Goal: Information Seeking & Learning: Understand process/instructions

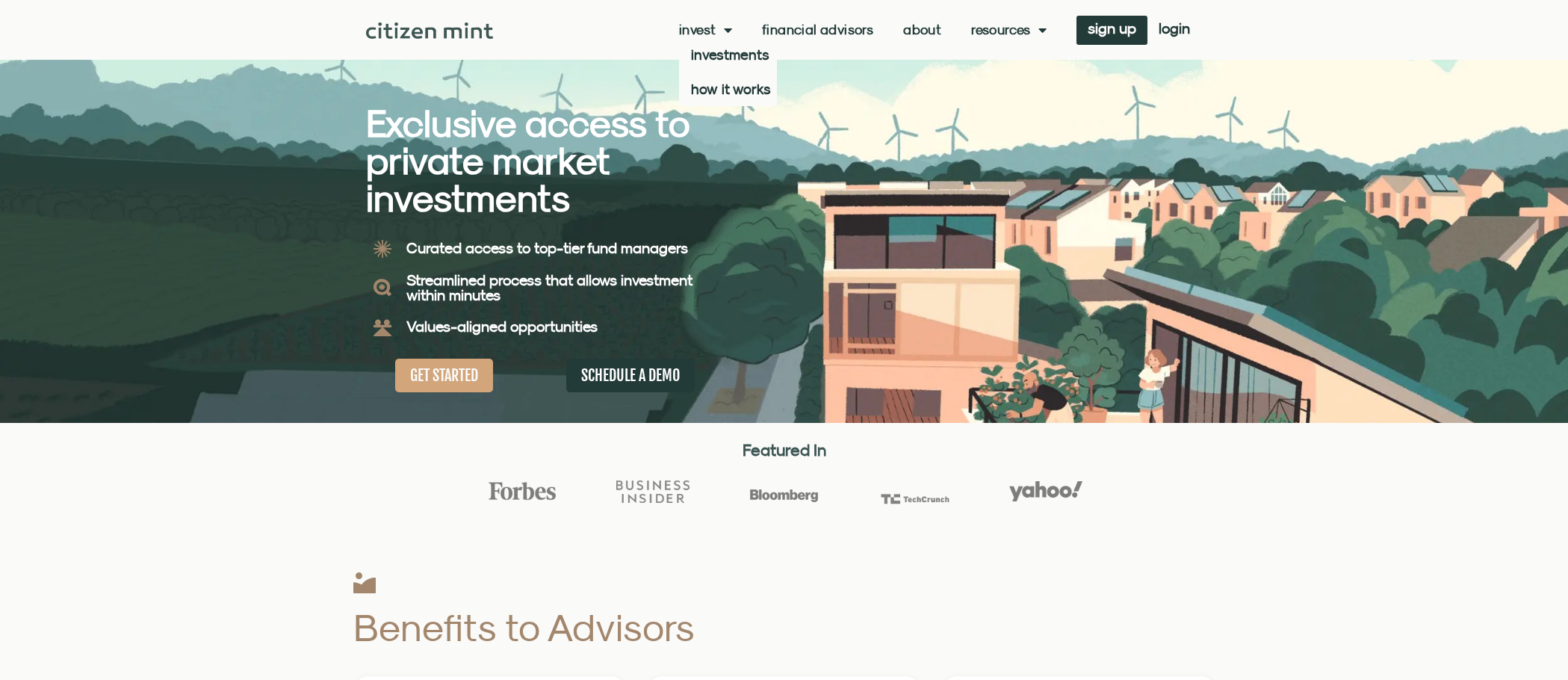
click at [720, 33] on span "Menu" at bounding box center [724, 29] width 16 height 29
click at [717, 95] on link "how it works" at bounding box center [728, 89] width 98 height 34
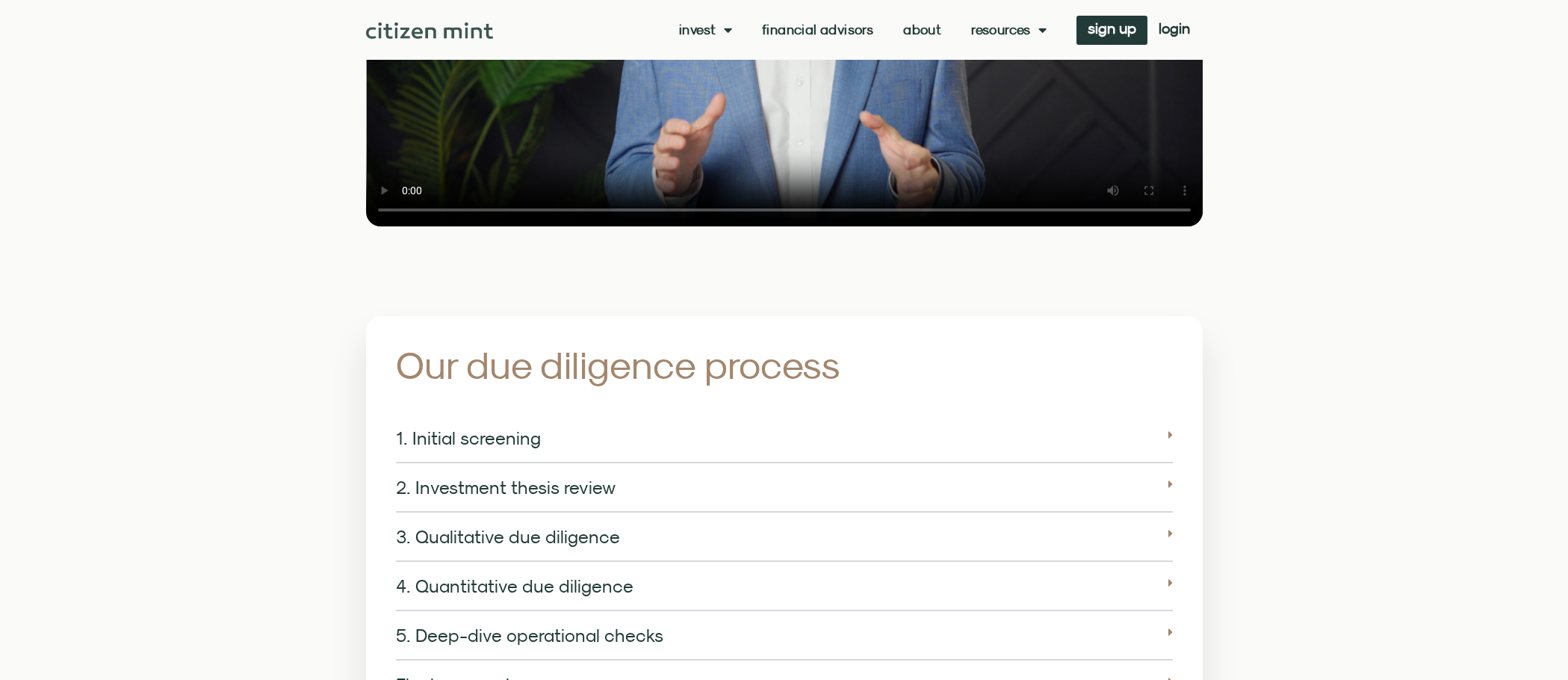
scroll to position [2242, 0]
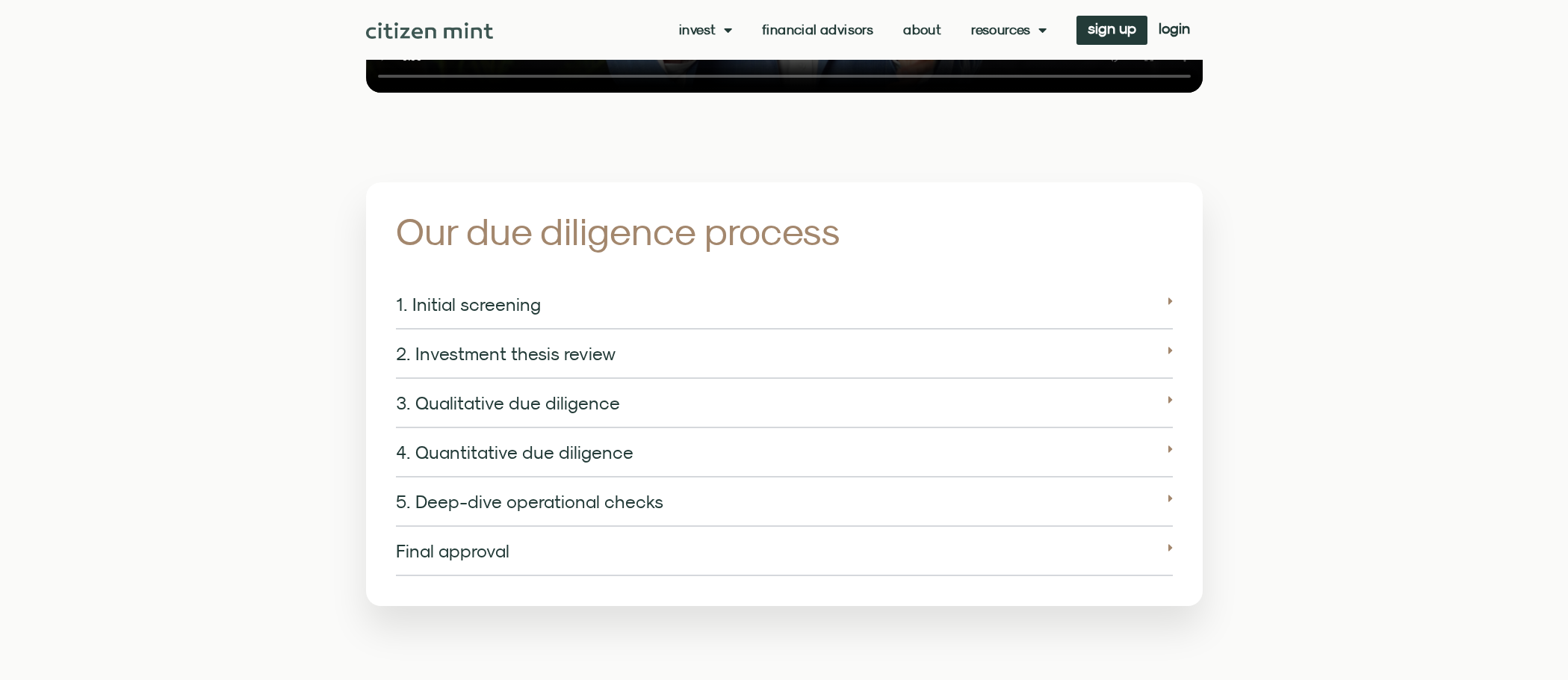
click at [480, 392] on link "3. Qualitative due diligence" at bounding box center [508, 403] width 224 height 21
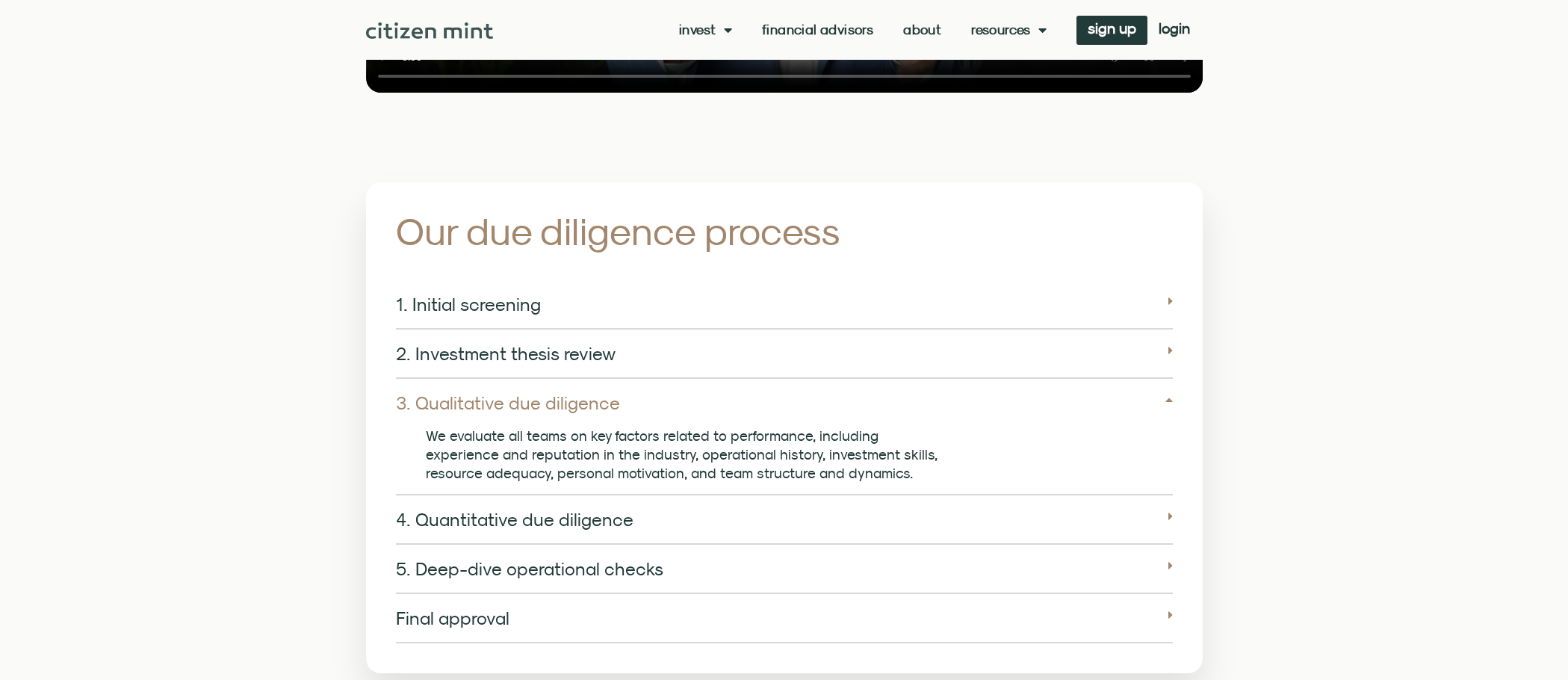
click at [480, 392] on link "3. Qualitative due diligence" at bounding box center [508, 403] width 224 height 21
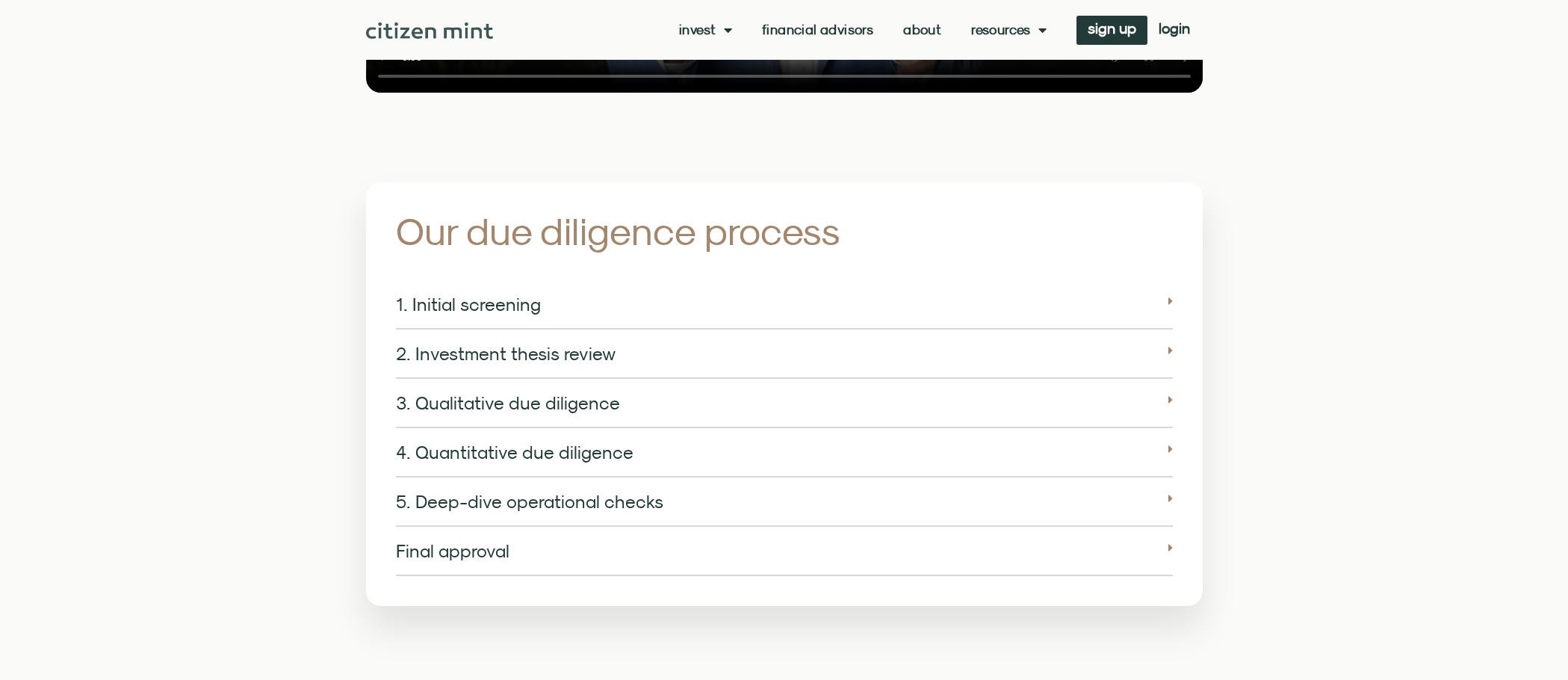
click at [517, 442] on link "4. Quantitative due diligence" at bounding box center [515, 452] width 237 height 21
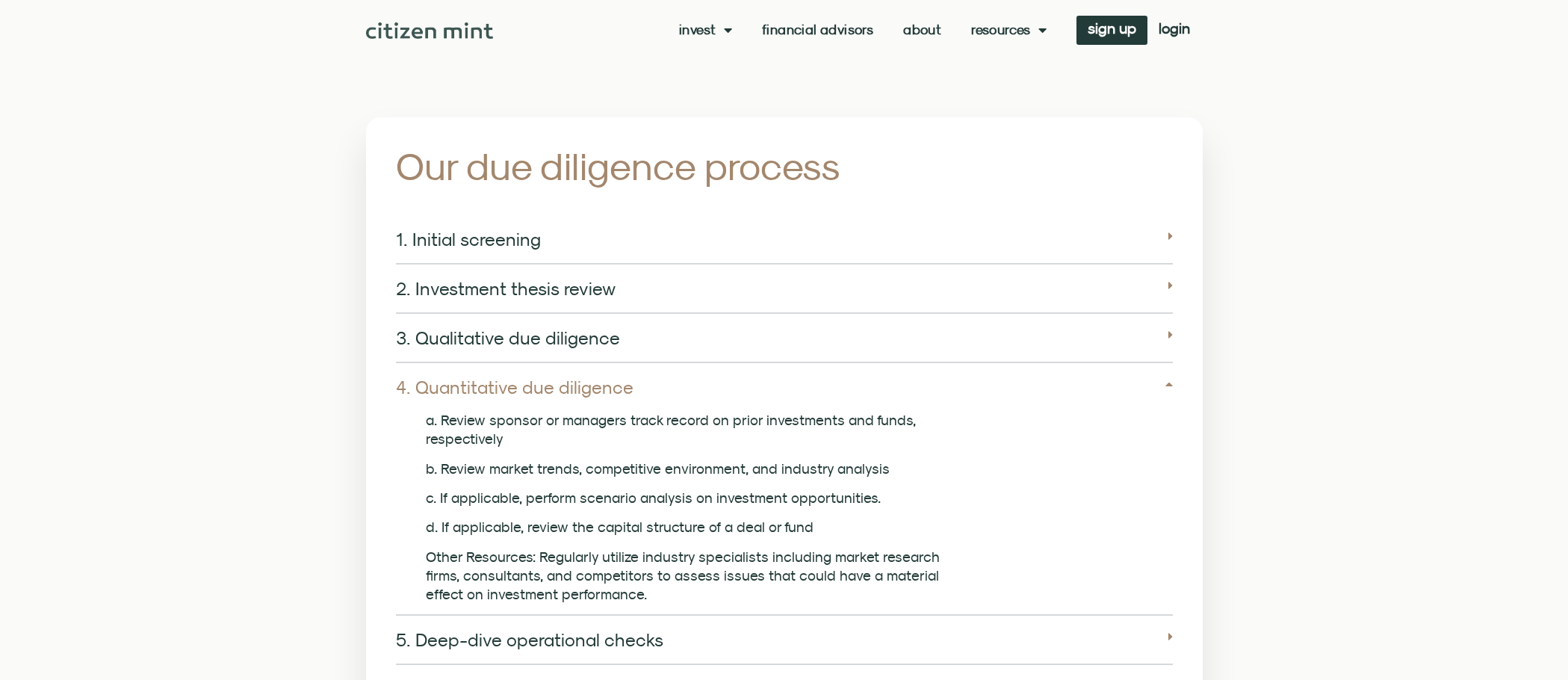
scroll to position [2392, 0]
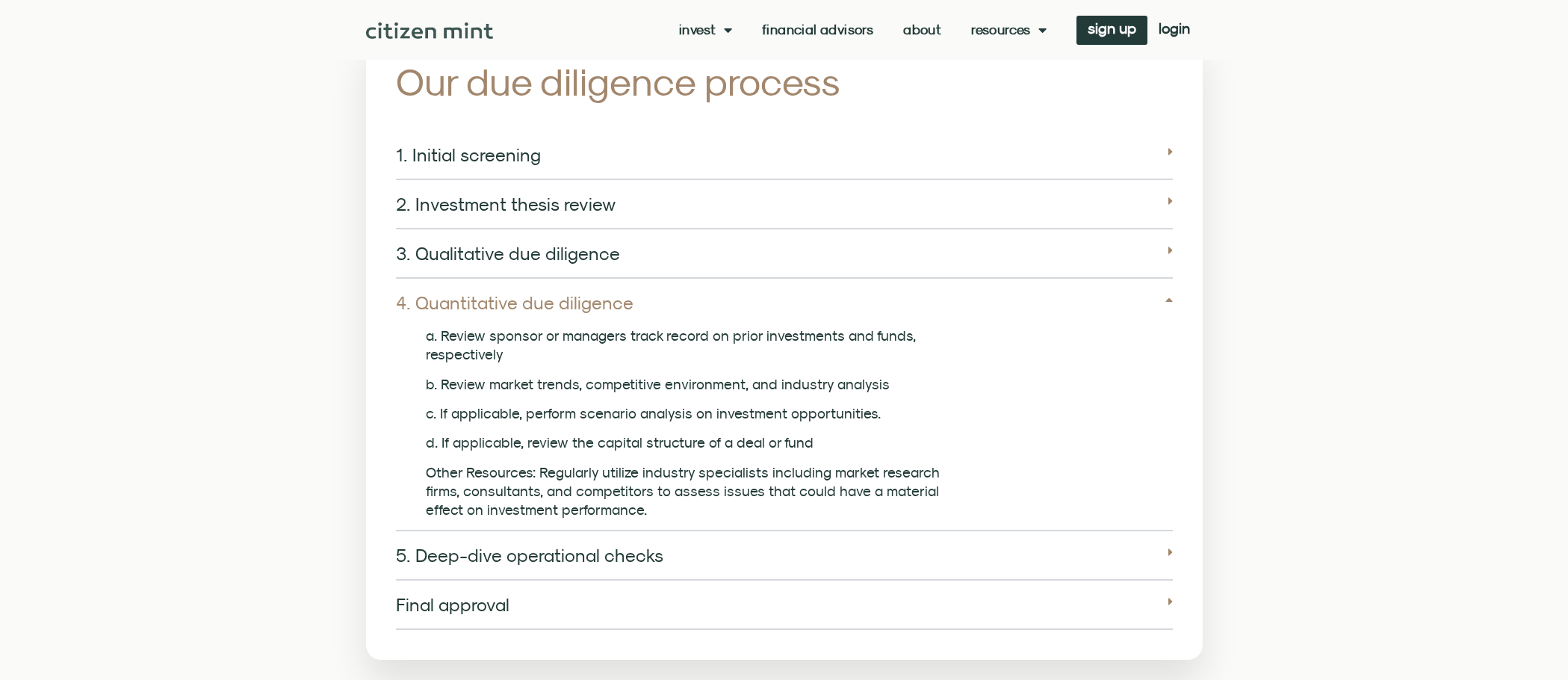
click at [536, 292] on link "4. Quantitative due diligence" at bounding box center [515, 303] width 237 height 21
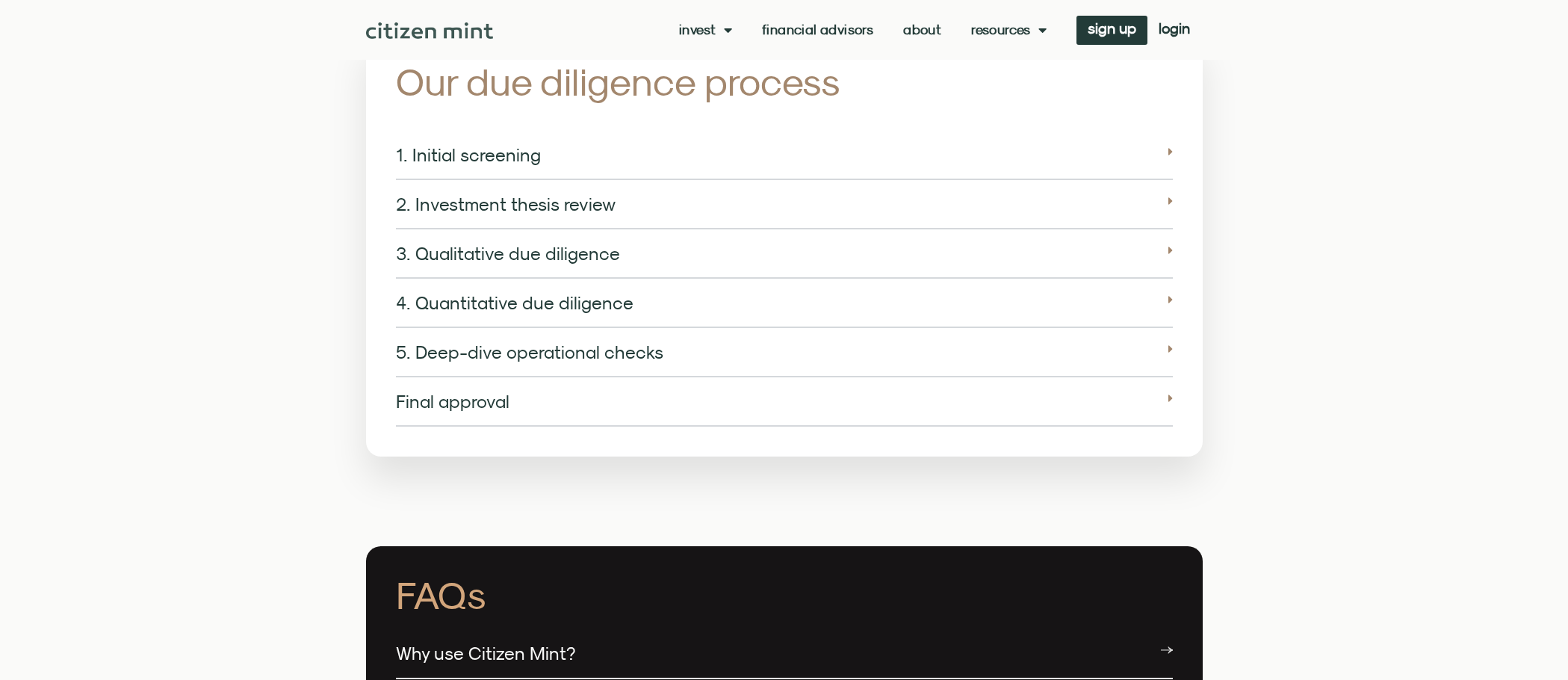
click at [497, 348] on div "5. Deep-dive operational checks" at bounding box center [784, 353] width 777 height 49
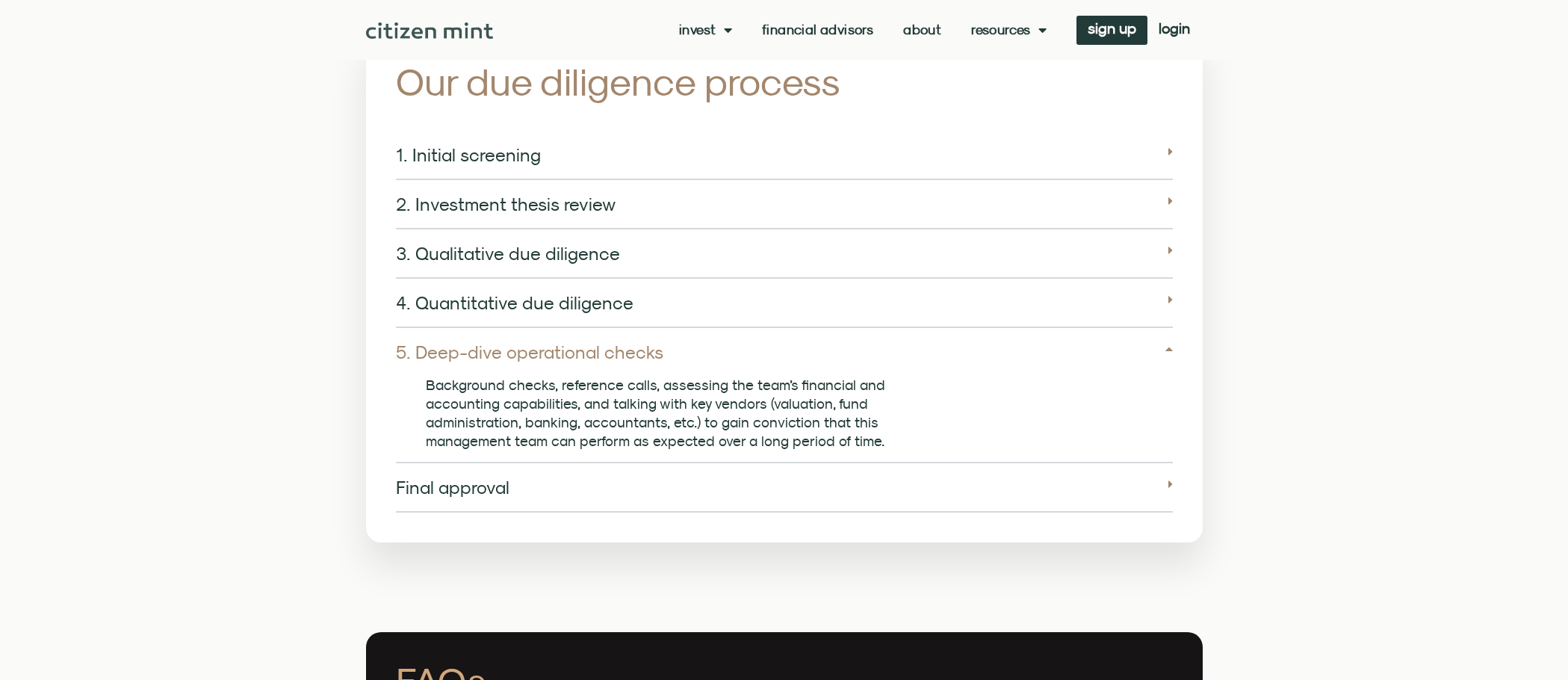
click at [541, 342] on link "5. Deep-dive operational checks" at bounding box center [530, 352] width 268 height 21
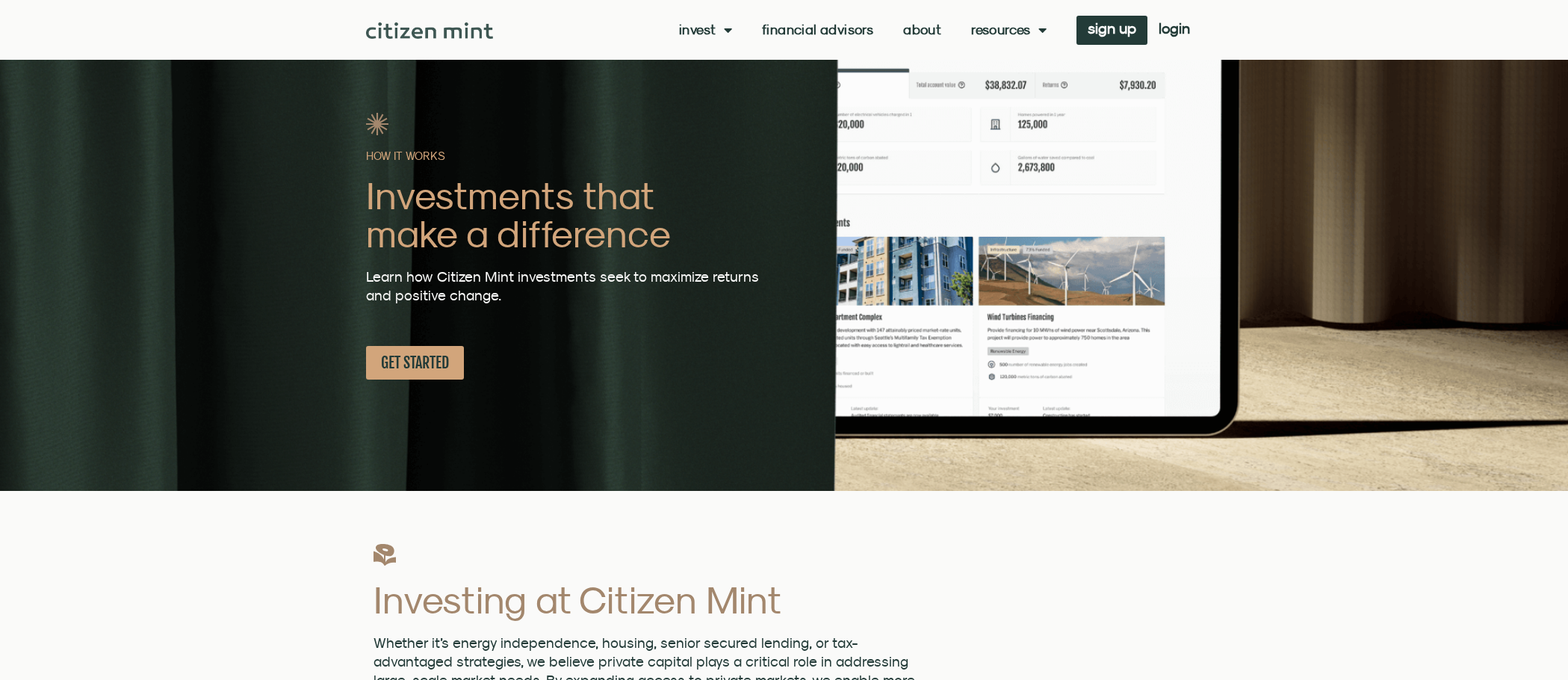
scroll to position [0, 0]
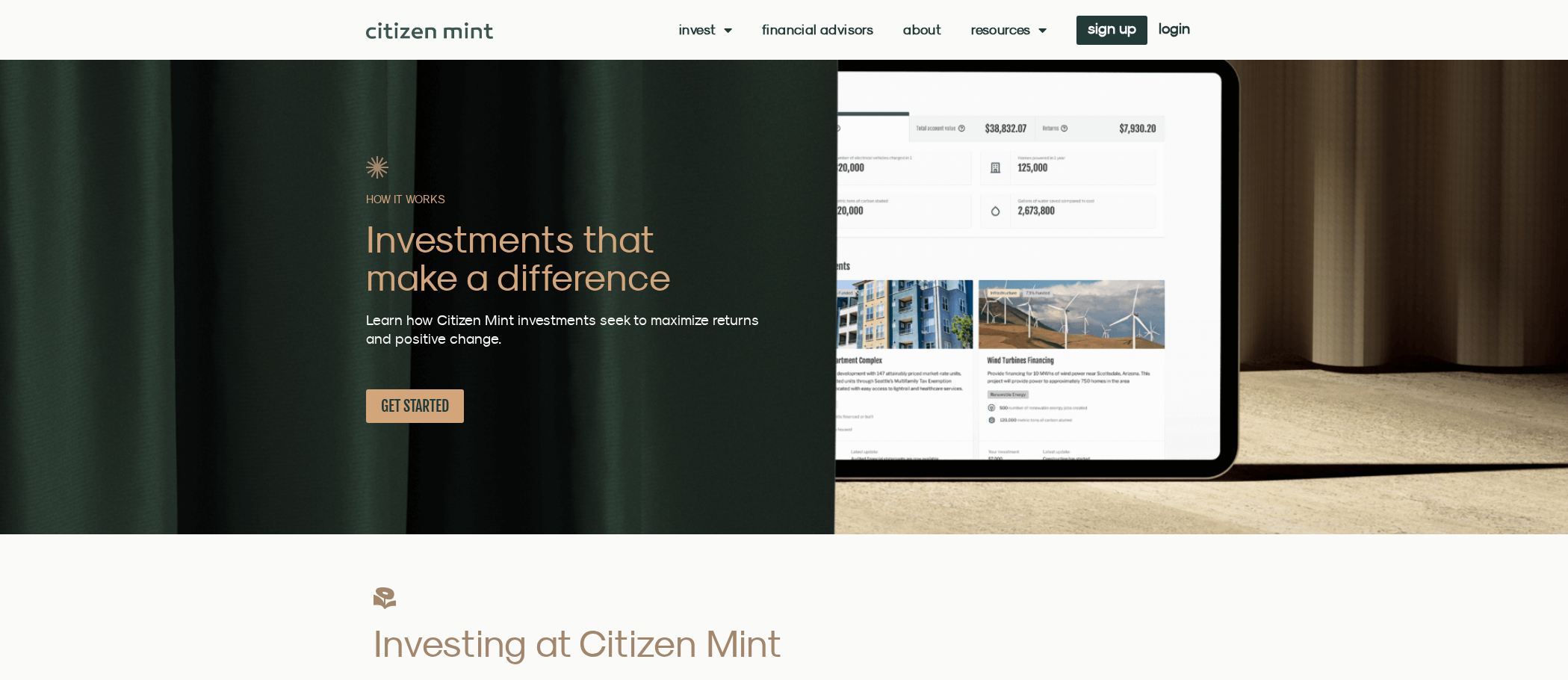
click at [452, 27] on img at bounding box center [430, 30] width 128 height 16
